Goal: Obtain resource: Download file/media

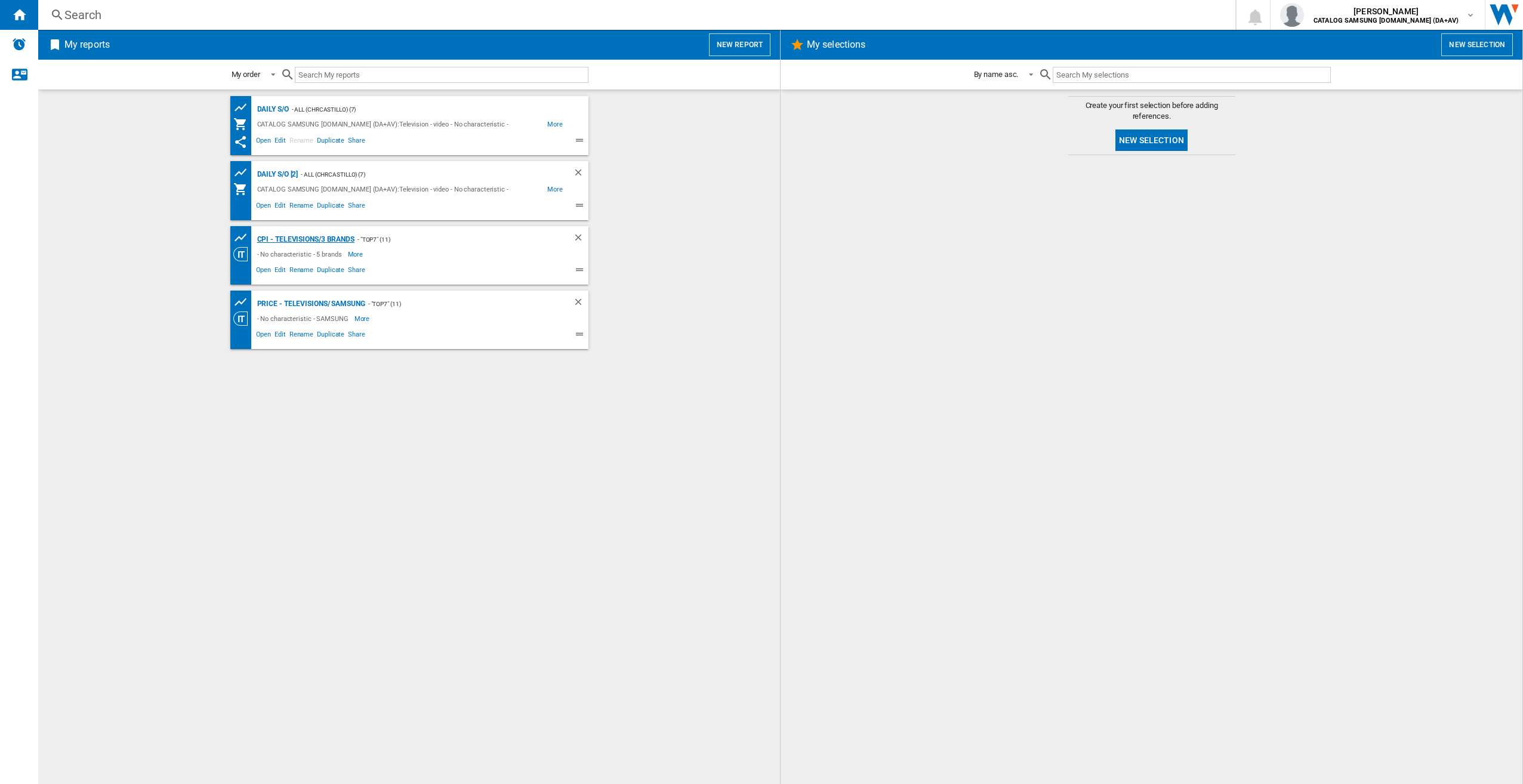
click at [323, 237] on div "CPI - Televisions/3 brands" at bounding box center [304, 240] width 101 height 15
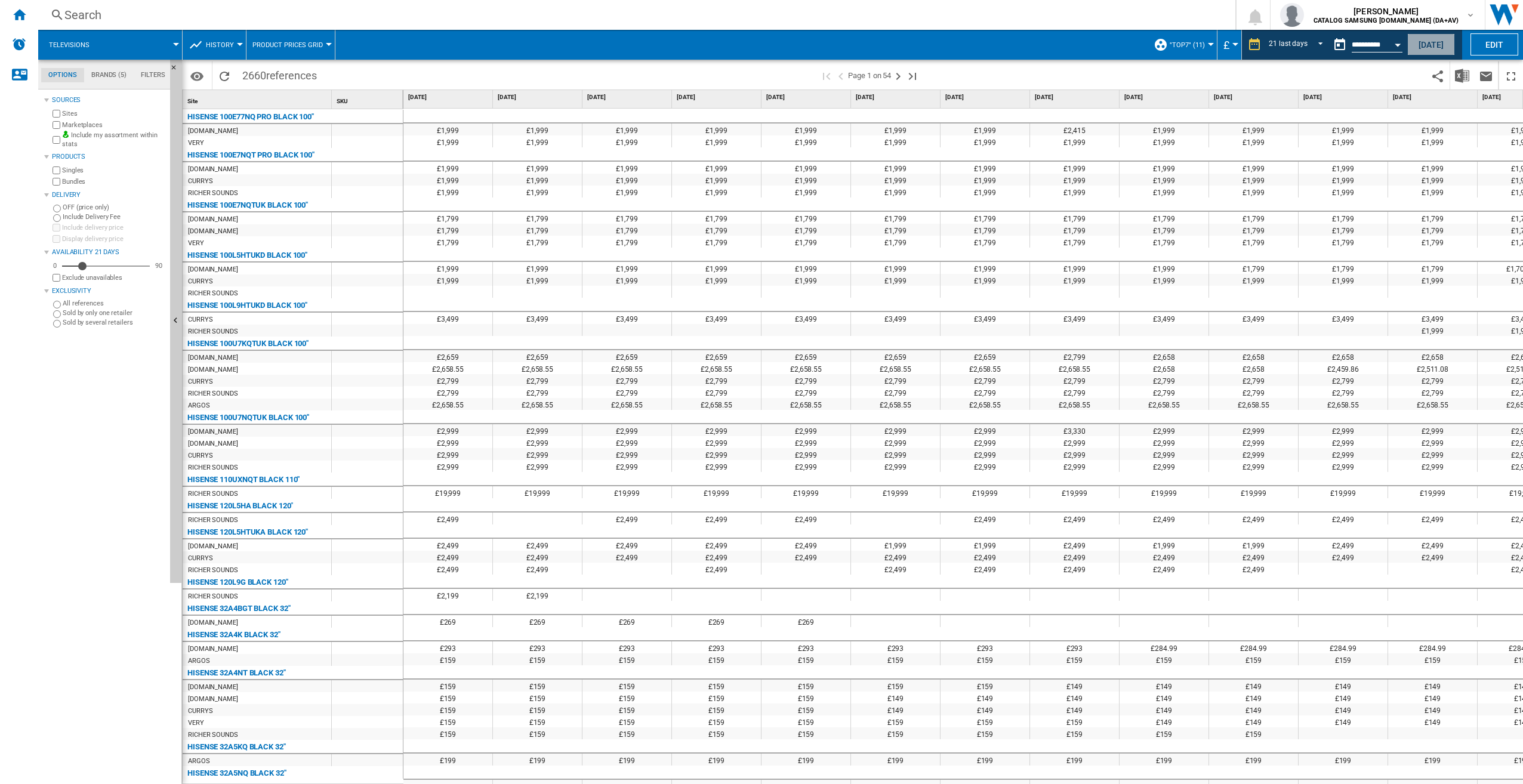
click at [1436, 45] on button "[DATE]" at bounding box center [1431, 45] width 48 height 22
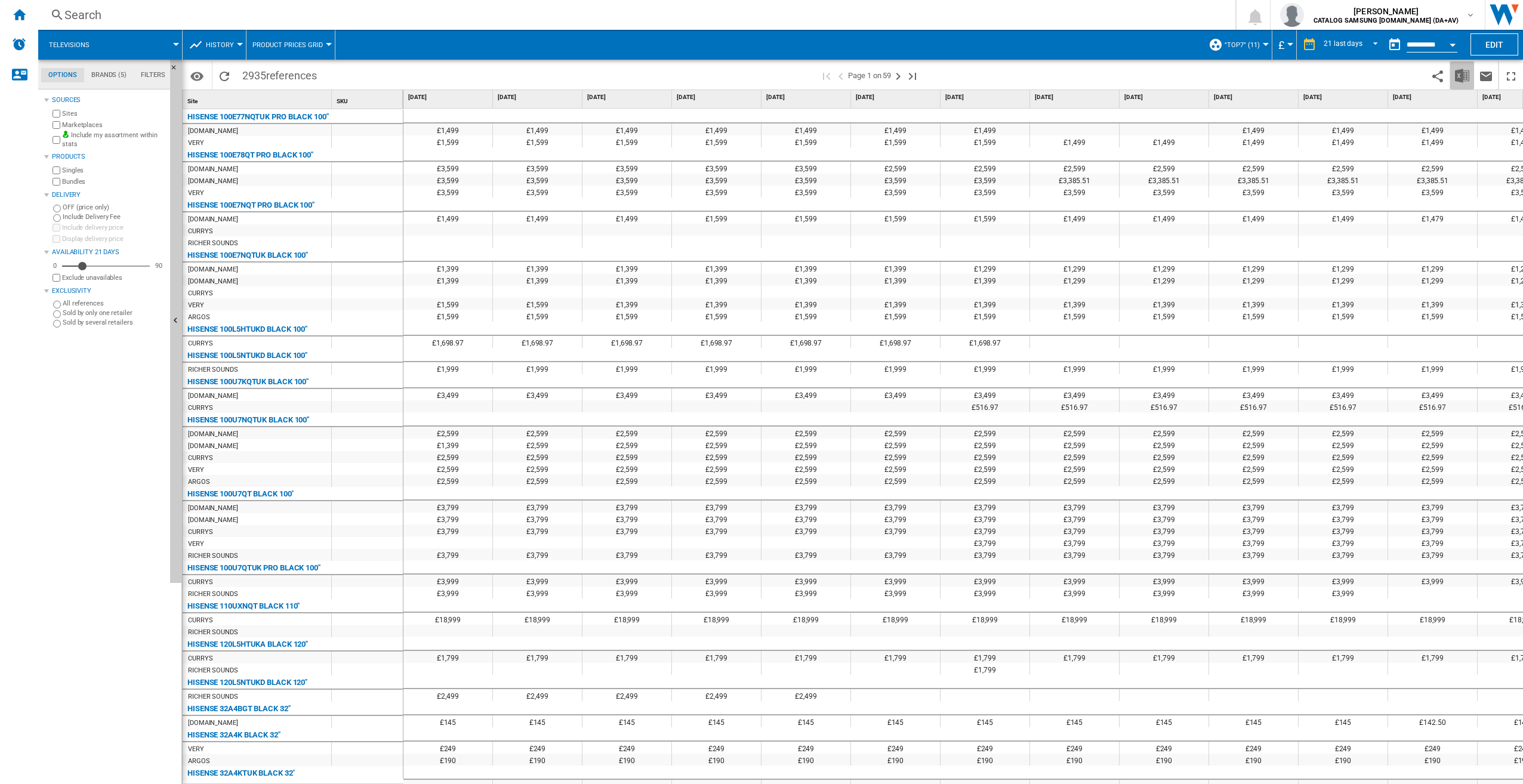
click at [1455, 78] on img "Download in Excel" at bounding box center [1462, 76] width 14 height 14
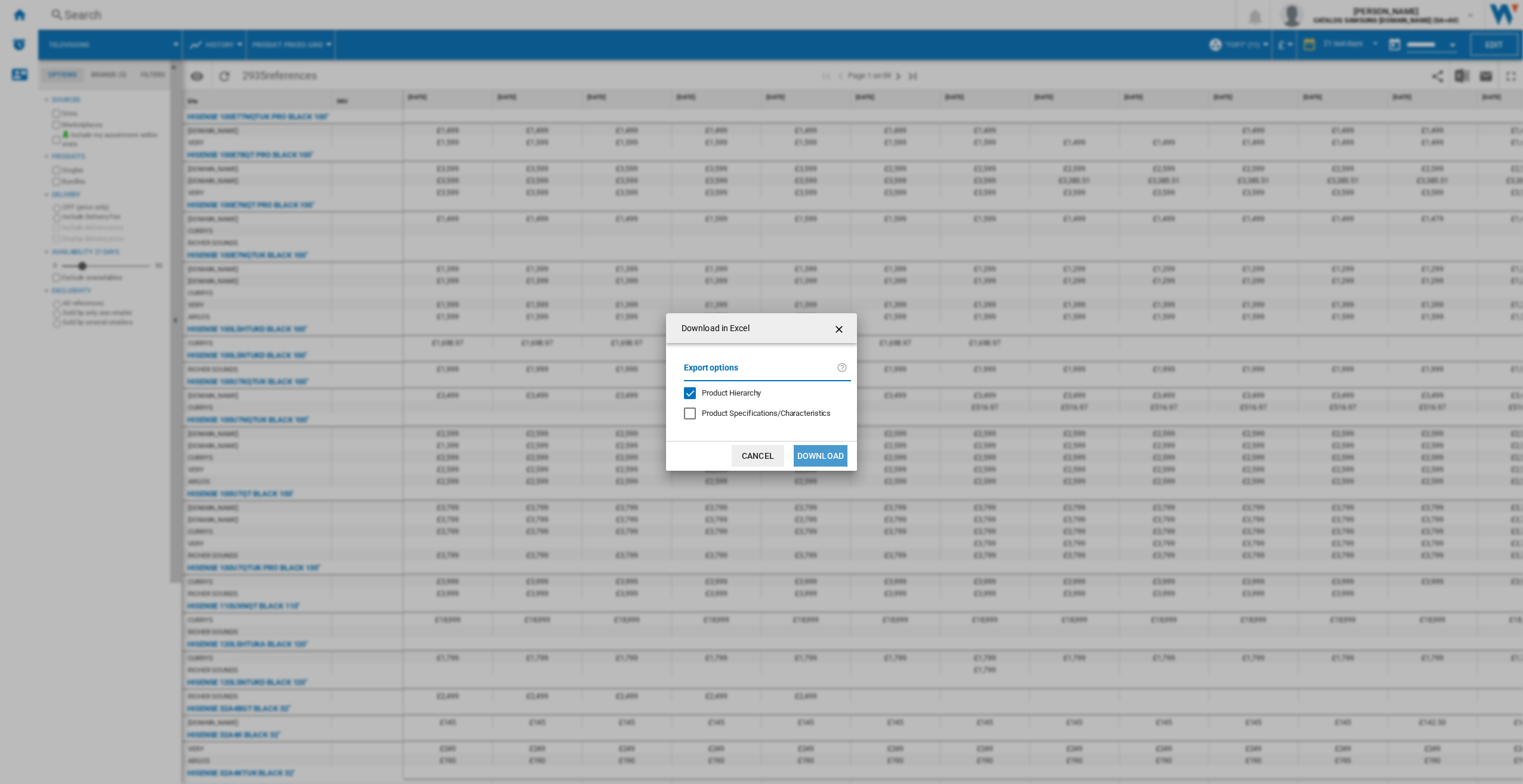
click at [837, 459] on button "Download" at bounding box center [821, 456] width 53 height 21
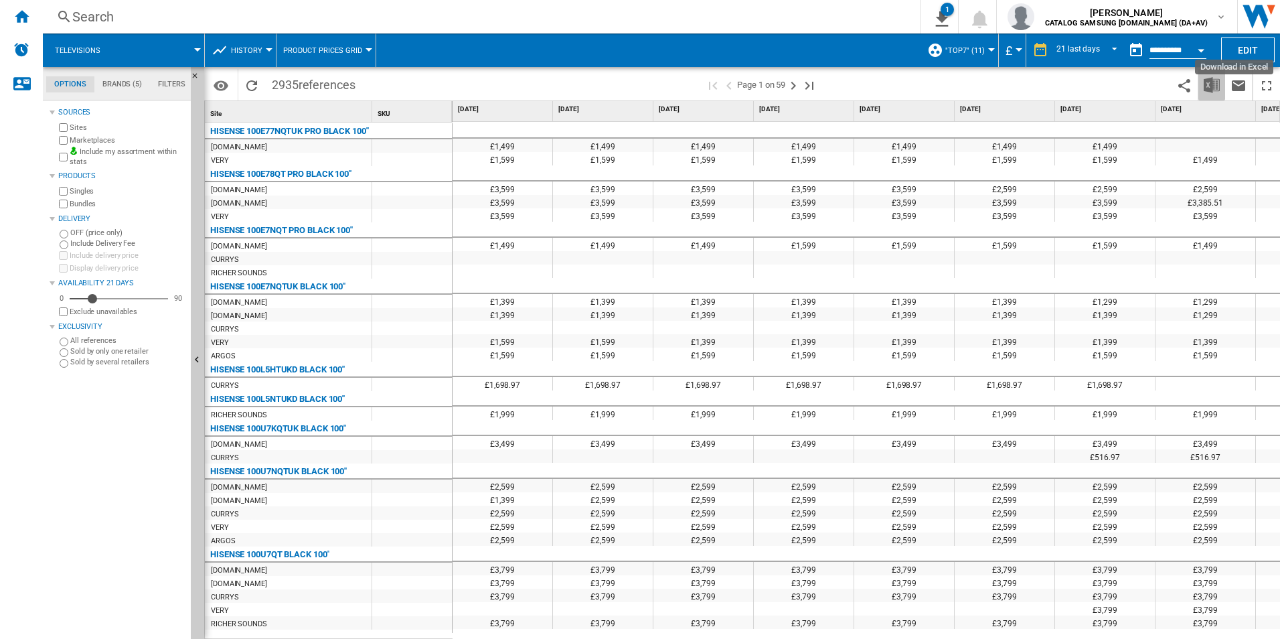
click at [1212, 86] on img "Download in Excel" at bounding box center [1212, 85] width 16 height 16
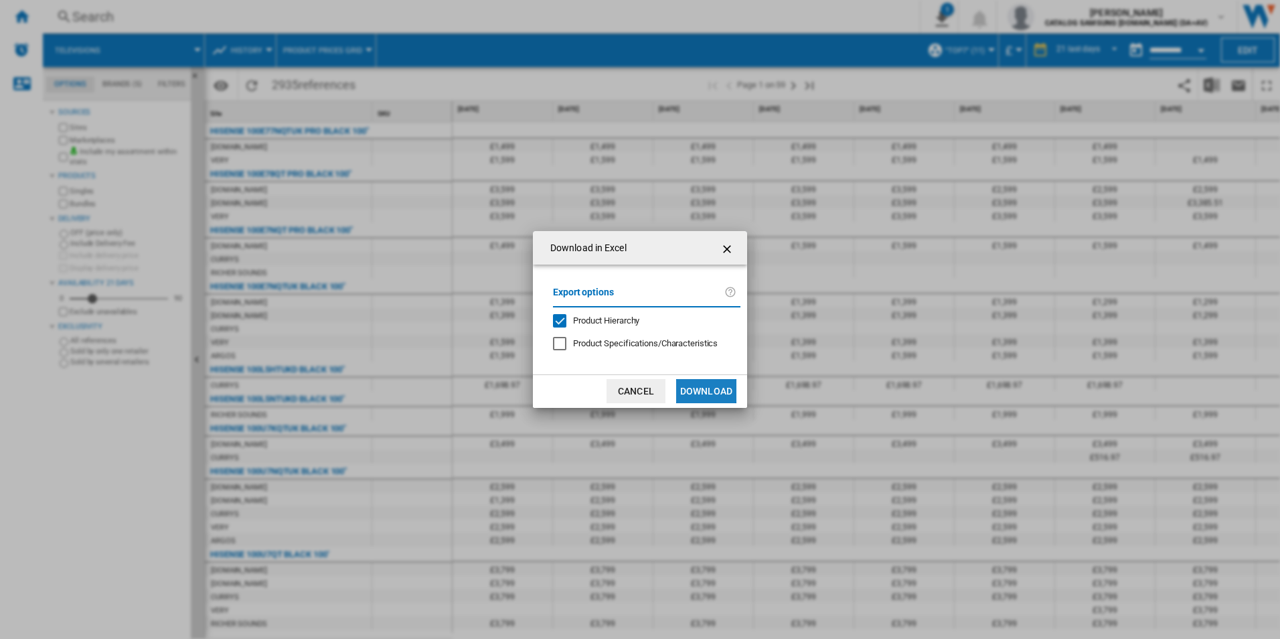
click at [711, 391] on button "Download" at bounding box center [706, 391] width 60 height 24
